Goal: Task Accomplishment & Management: Complete application form

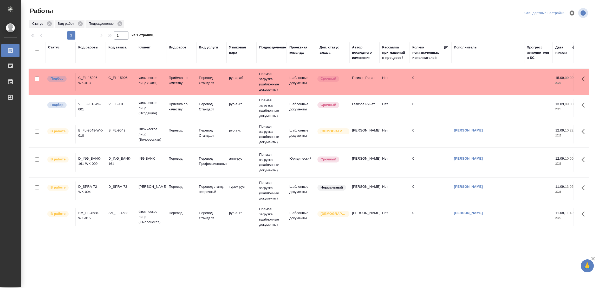
scroll to position [32, 0]
click at [178, 183] on p "Перевод" at bounding box center [181, 185] width 25 height 5
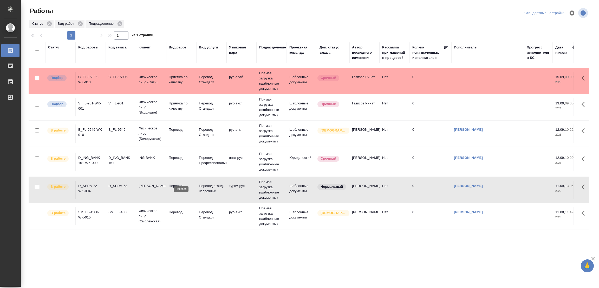
click at [178, 183] on p "Перевод" at bounding box center [181, 185] width 25 height 5
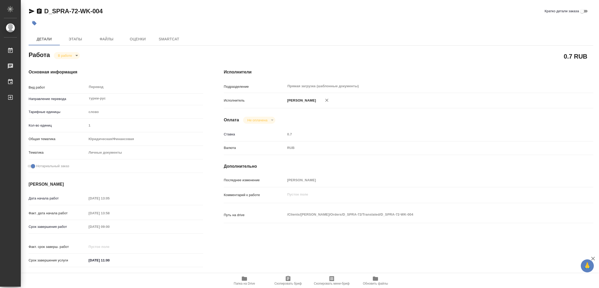
type textarea "x"
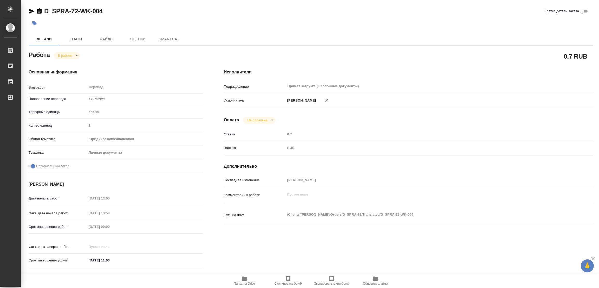
type textarea "x"
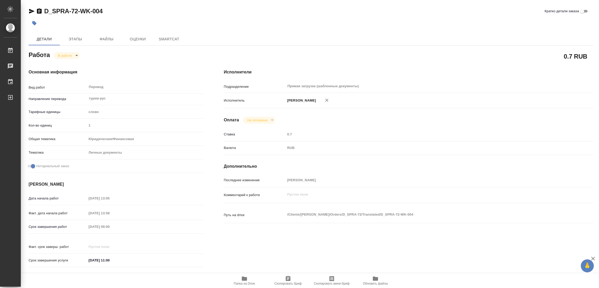
type textarea "x"
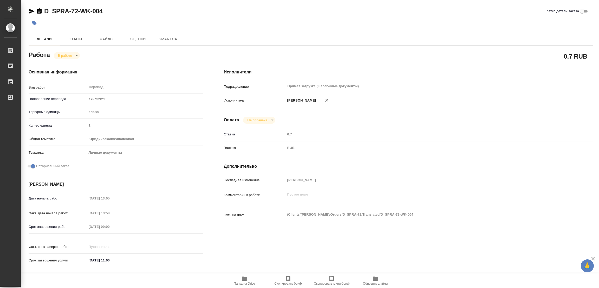
type textarea "x"
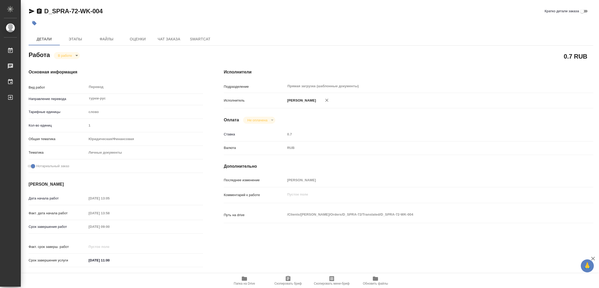
type textarea "x"
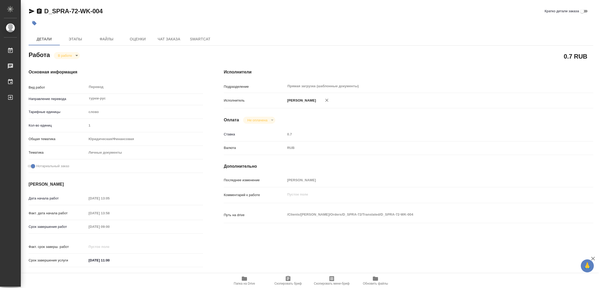
type textarea "x"
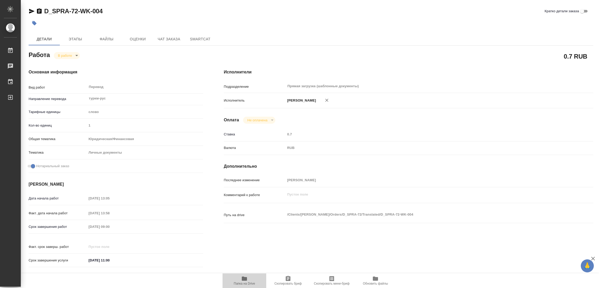
click at [242, 276] on icon "button" at bounding box center [244, 278] width 6 height 6
click at [79, 37] on span "Этапы" at bounding box center [75, 39] width 25 height 7
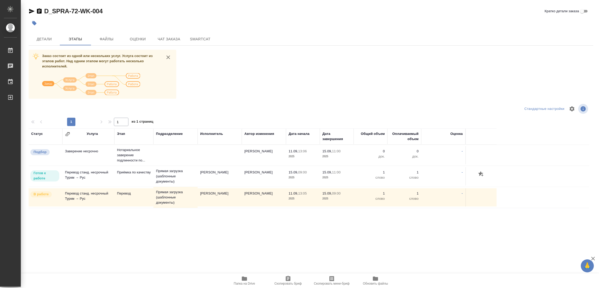
click at [289, 108] on div at bounding box center [311, 108] width 188 height 12
click at [47, 42] on button "Детали" at bounding box center [44, 39] width 31 height 12
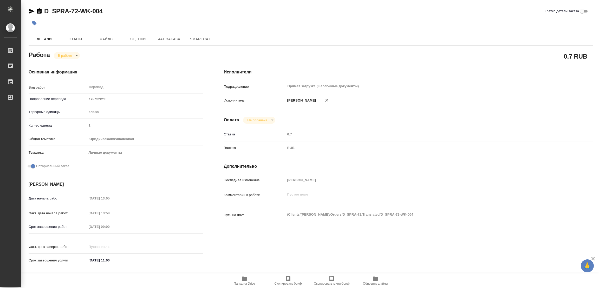
type textarea "x"
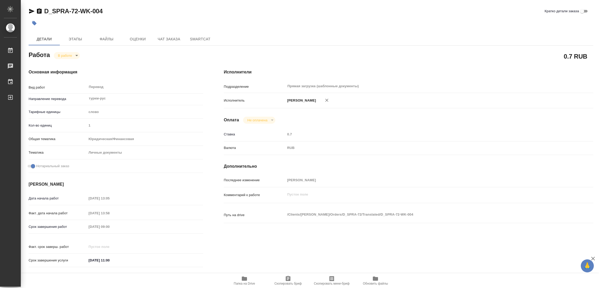
type textarea "x"
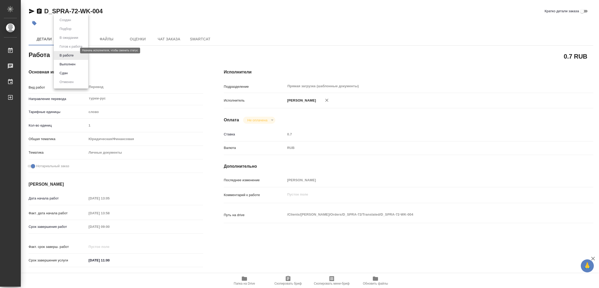
click at [65, 52] on body "🙏 .cls-1 fill:#fff; AWATERA [PERSON_NAME] Работы 0 Чаты График Выйти D_SPRA-72-…" at bounding box center [299, 144] width 599 height 288
type textarea "x"
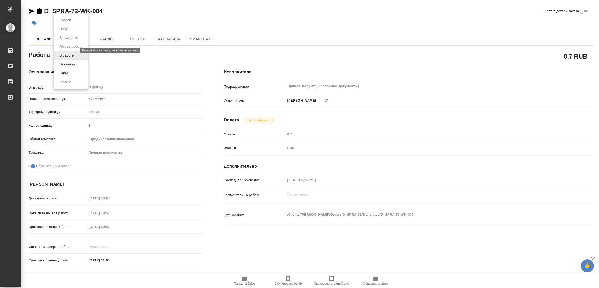
type textarea "x"
click at [60, 66] on button "Выполнен" at bounding box center [67, 64] width 19 height 6
type textarea "x"
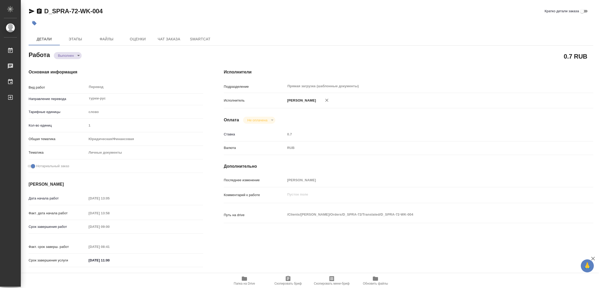
type textarea "x"
click at [37, 25] on button "button" at bounding box center [34, 22] width 11 height 11
type textarea "x"
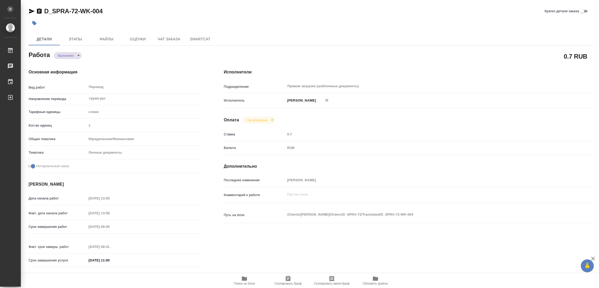
type textarea "x"
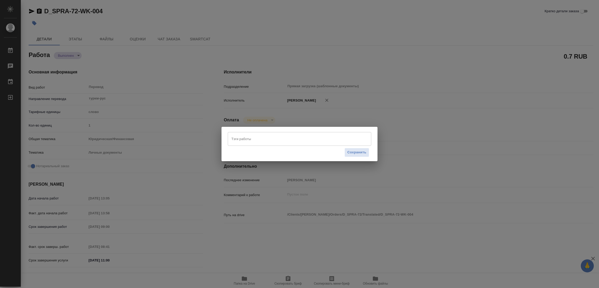
type textarea "x"
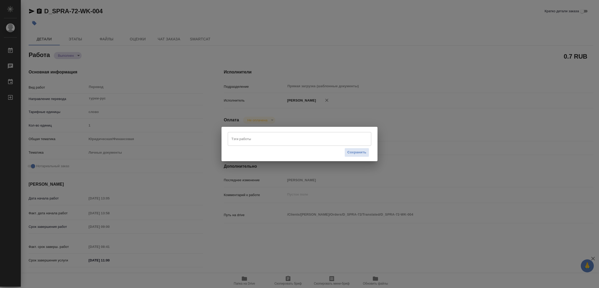
type textarea "x"
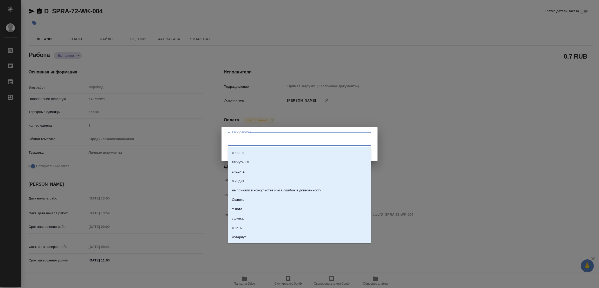
click at [256, 142] on input "Тэги работы" at bounding box center [294, 138] width 129 height 9
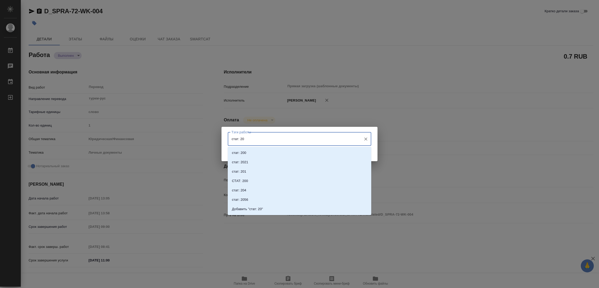
type input "стат: 200"
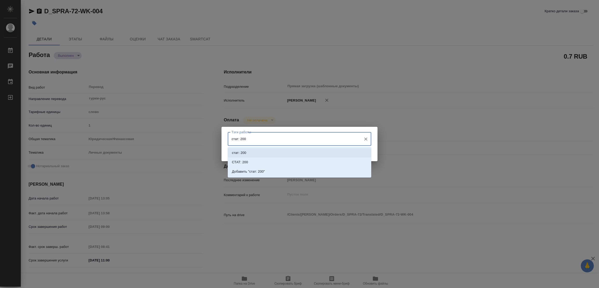
click at [236, 151] on p "стат: 200" at bounding box center [239, 152] width 14 height 5
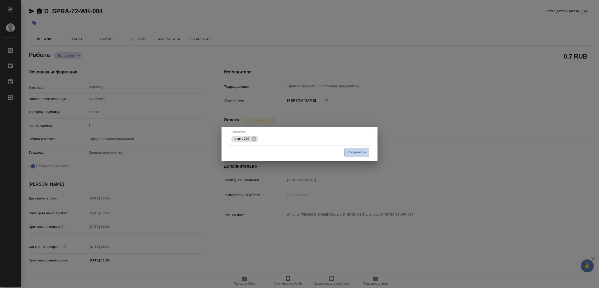
click at [358, 152] on span "Сохранить" at bounding box center [357, 152] width 19 height 6
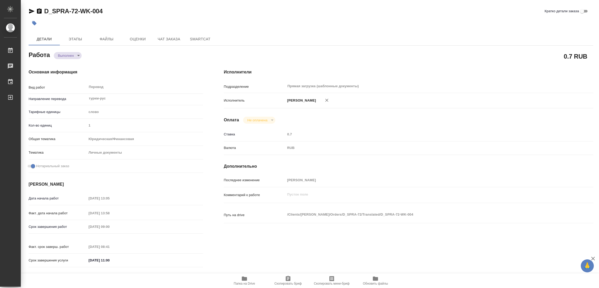
type textarea "x"
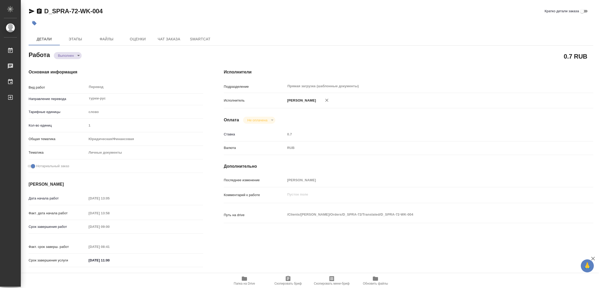
type input "completed"
type textarea "Перевод"
type textarea "x"
type input "туркм-рус"
type input "5a8b1489cc6b4906c91bfd90"
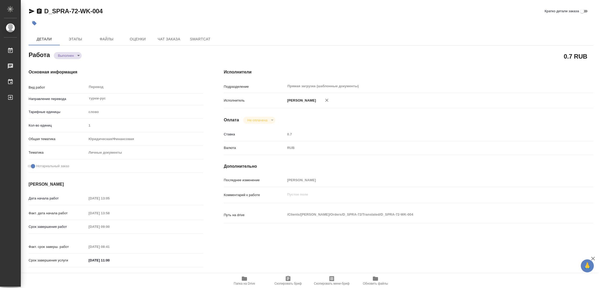
type input "1"
type input "yr-fn"
type input "5a8b8b956a9677013d343cfe"
checkbox input "true"
type input "[DATE] 13:05"
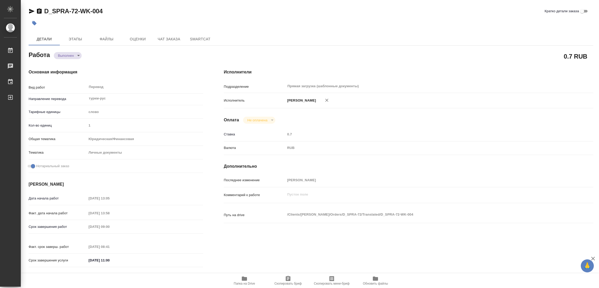
type input "[DATE] 13:58"
type input "[DATE] 09:00"
type input "[DATE] 08:41"
type input "[DATE] 11:00"
type input "Прямая загрузка (шаблонные документы)"
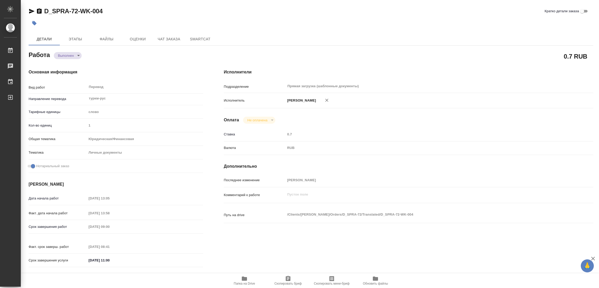
type input "notPayed"
type input "0.7"
type input "RUB"
type input "[PERSON_NAME]"
type textarea "x"
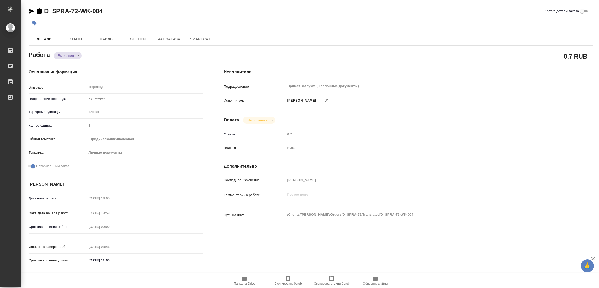
type textarea "/Clients/[PERSON_NAME]/Orders/D_SPRA-72/Translated/D_SPRA-72-WK-004"
type textarea "x"
type input "D_SPRA-72"
type input "Перевод станд. несрочный"
type input "Редактура, Постредактура машинного перевода, Перевод, Корректура, Приёмка по ка…"
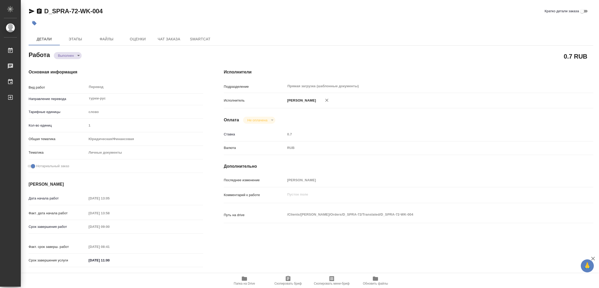
type input "[PERSON_NAME]"
type input "/Clients/[PERSON_NAME]/Orders/D_SPRA-72"
type input "[URL][DOMAIN_NAME]"
type textarea "x"
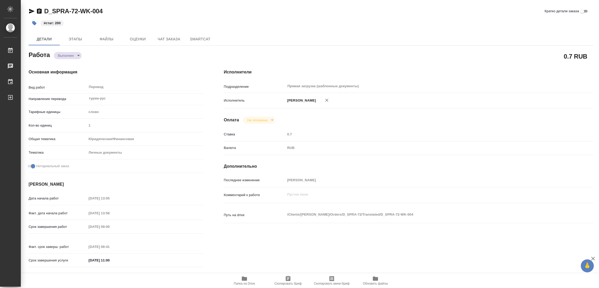
type textarea "x"
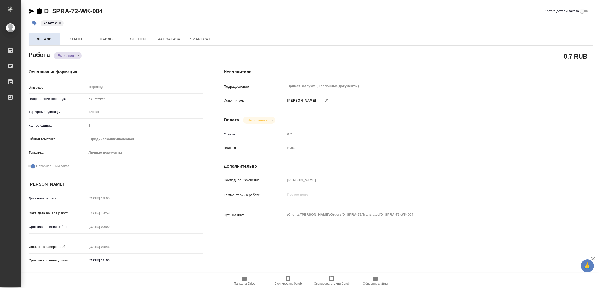
type textarea "x"
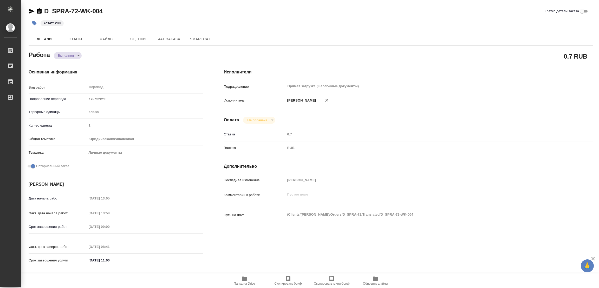
type textarea "x"
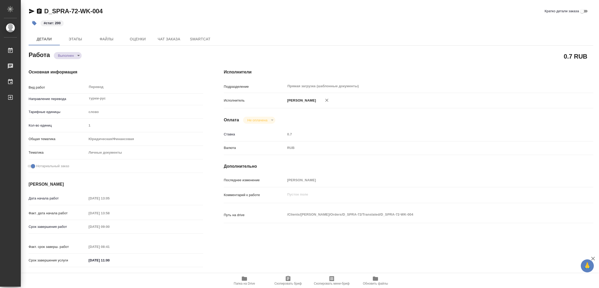
type textarea "x"
